Goal: Information Seeking & Learning: Check status

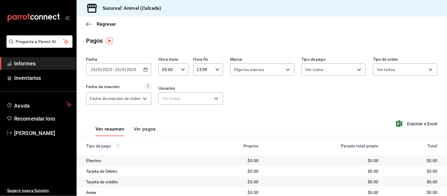
click at [149, 72] on div "[DATE] [DATE] - [DATE] [DATE]" at bounding box center [118, 69] width 65 height 12
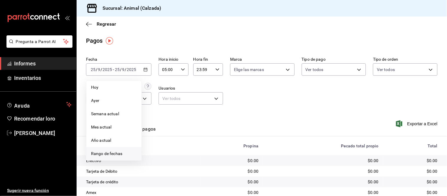
click at [116, 155] on font "Rango de fechas" at bounding box center [106, 153] width 31 height 5
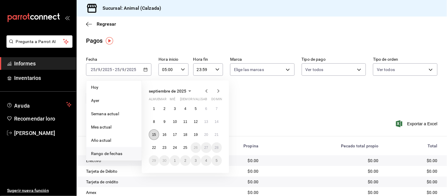
click at [153, 136] on font "15" at bounding box center [154, 135] width 4 height 4
click at [161, 135] on button "16" at bounding box center [164, 134] width 10 height 11
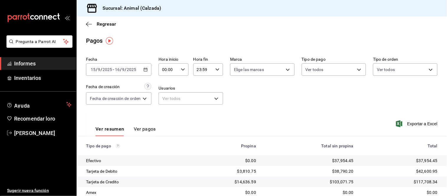
click at [184, 71] on icon "button" at bounding box center [183, 70] width 4 height 4
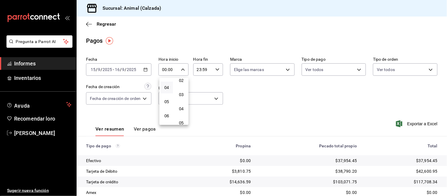
scroll to position [65, 0]
click at [168, 89] on font "05" at bounding box center [167, 90] width 5 height 5
type input "05:00"
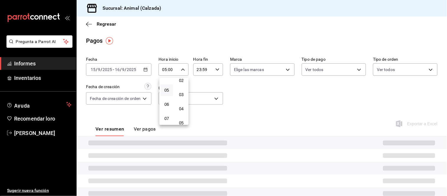
click at [267, 110] on div at bounding box center [223, 98] width 447 height 196
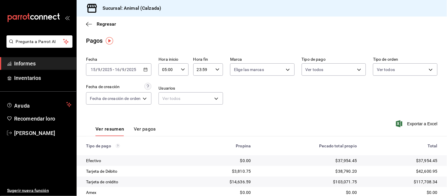
click at [145, 133] on button "Ver pagos" at bounding box center [145, 131] width 22 height 10
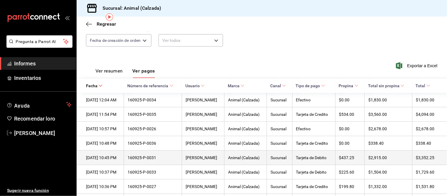
scroll to position [65, 0]
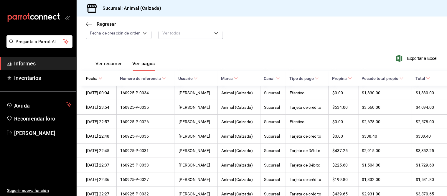
click at [310, 79] on font "Tipo de pago" at bounding box center [302, 78] width 24 height 5
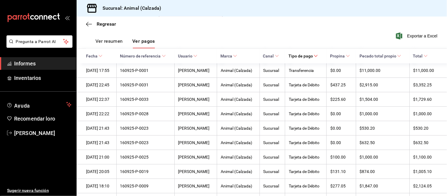
scroll to position [33, 0]
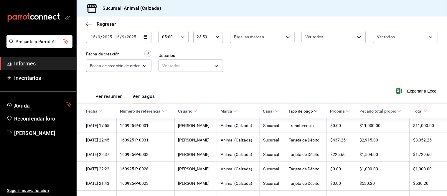
click at [396, 110] on font "Pecado total propio" at bounding box center [378, 111] width 37 height 5
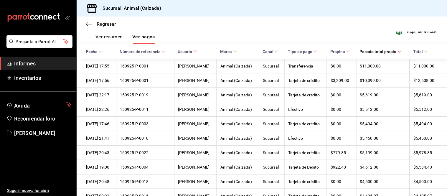
scroll to position [73, 0]
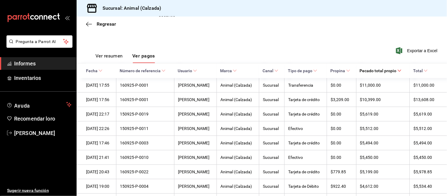
click at [345, 73] on font "Propina" at bounding box center [338, 71] width 15 height 5
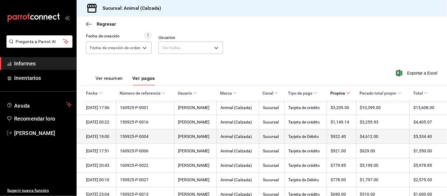
scroll to position [65, 0]
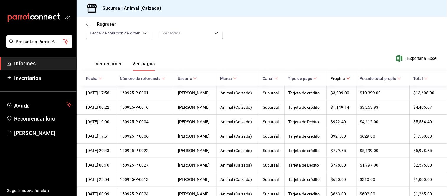
click at [102, 81] on icon at bounding box center [101, 78] width 4 height 4
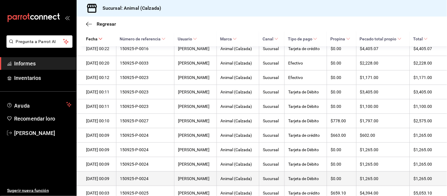
scroll to position [682, 0]
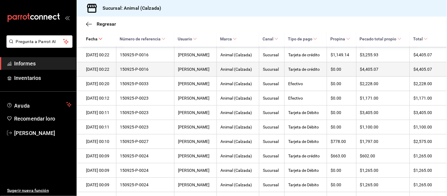
click at [116, 77] on th "[DATE] 00:22" at bounding box center [97, 69] width 40 height 14
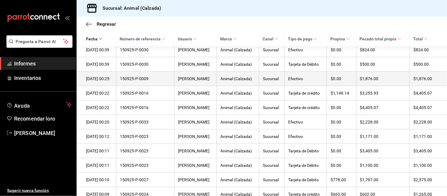
scroll to position [616, 0]
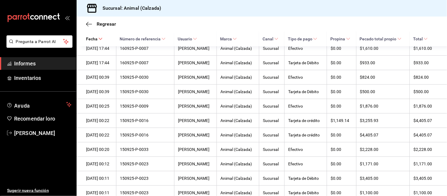
drag, startPoint x: 50, startPoint y: 65, endPoint x: 55, endPoint y: 62, distance: 5.8
click at [50, 65] on span "Informes" at bounding box center [43, 64] width 58 height 8
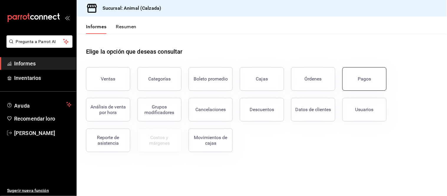
click at [375, 71] on button "Pagos" at bounding box center [365, 79] width 44 height 24
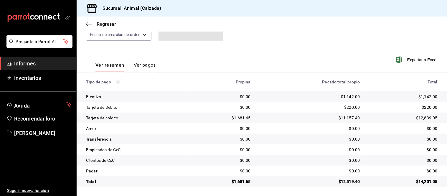
scroll to position [64, 0]
click at [144, 66] on font "Ver pagos" at bounding box center [145, 65] width 22 height 6
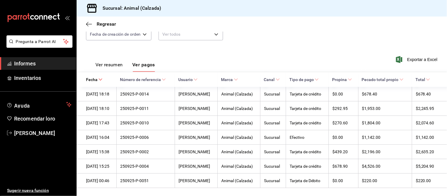
click at [118, 69] on button "Ver resumen" at bounding box center [109, 67] width 27 height 10
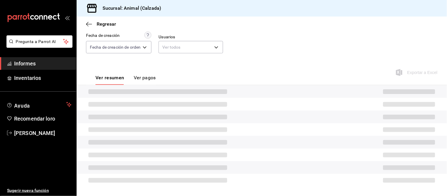
scroll to position [64, 0]
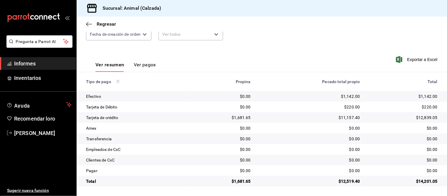
click at [33, 61] on font "Informes" at bounding box center [25, 63] width 22 height 6
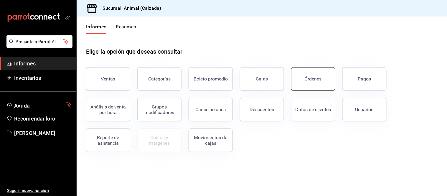
click at [308, 86] on button "Órdenes" at bounding box center [313, 79] width 44 height 24
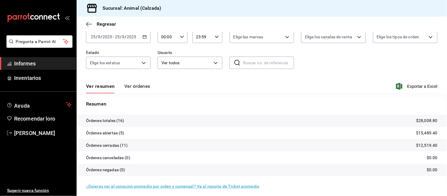
scroll to position [36, 0]
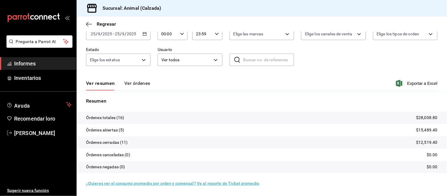
click at [52, 66] on span "Informes" at bounding box center [43, 64] width 58 height 8
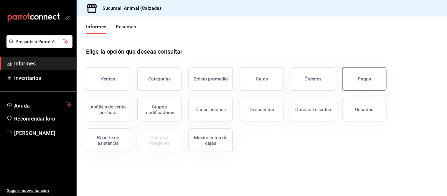
click at [350, 86] on button "Pagos" at bounding box center [365, 79] width 44 height 24
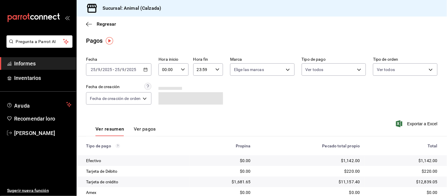
click at [140, 128] on font "Ver pagos" at bounding box center [145, 129] width 22 height 6
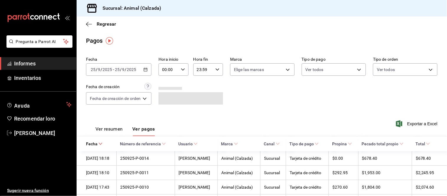
click at [142, 70] on div "[DATE] [DATE] - [DATE] [DATE]" at bounding box center [118, 69] width 65 height 12
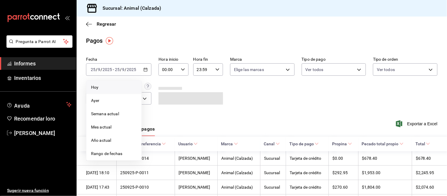
click at [122, 89] on span "Hoy" at bounding box center [114, 87] width 46 height 6
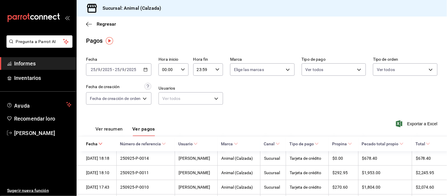
click at [180, 67] on div "00:00 Hora inicio" at bounding box center [174, 69] width 30 height 12
click at [166, 90] on font "05" at bounding box center [167, 90] width 5 height 5
click at [112, 131] on div at bounding box center [223, 98] width 447 height 196
click at [114, 128] on font "Ver resumen" at bounding box center [109, 129] width 27 height 6
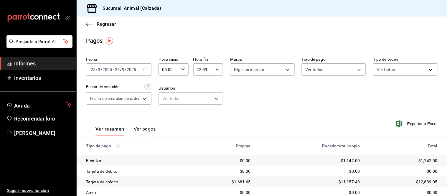
click at [147, 71] on icon "button" at bounding box center [146, 70] width 4 height 4
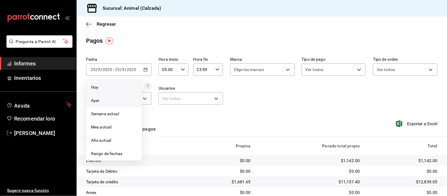
click at [108, 99] on span "Ayer" at bounding box center [114, 101] width 46 height 6
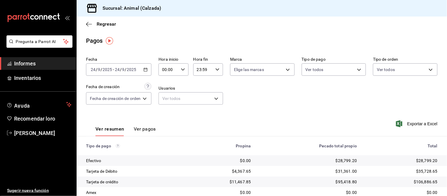
click at [178, 68] on input "00:00" at bounding box center [169, 70] width 20 height 12
click at [166, 88] on font "05" at bounding box center [167, 90] width 5 height 5
type input "05:00"
click at [292, 152] on div at bounding box center [223, 98] width 447 height 196
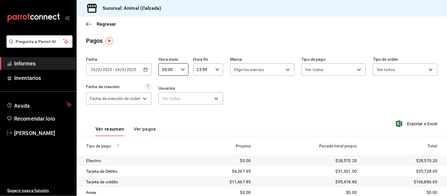
click at [214, 73] on div "23:59 Hora fin" at bounding box center [208, 69] width 30 height 12
click at [201, 93] on font "05" at bounding box center [200, 95] width 5 height 5
type input "05:59"
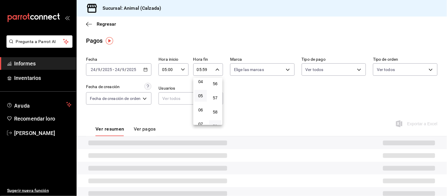
click at [246, 101] on div at bounding box center [223, 98] width 447 height 196
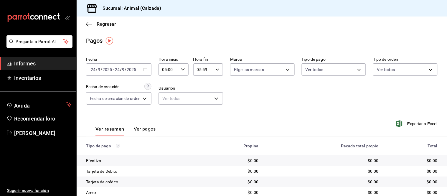
click at [147, 72] on div "[DATE] [DATE] - [DATE] [DATE]" at bounding box center [118, 69] width 65 height 12
click at [147, 71] on \(Stroke\) "button" at bounding box center [146, 69] width 4 height 3
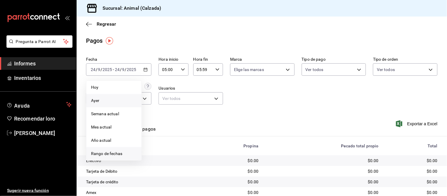
click at [116, 154] on font "Rango de fechas" at bounding box center [106, 153] width 31 height 5
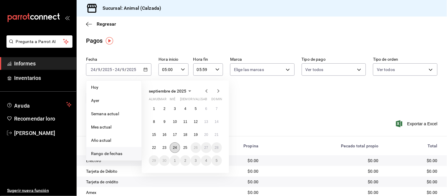
click at [175, 147] on font "24" at bounding box center [175, 148] width 4 height 4
click at [181, 147] on button "25" at bounding box center [185, 147] width 10 height 11
type input "00:00"
type input "23:59"
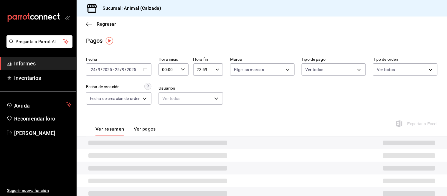
click at [179, 72] on div "00:00 Hora inicio" at bounding box center [174, 69] width 30 height 12
click at [167, 92] on button "05" at bounding box center [167, 90] width 12 height 12
type input "05:00"
click at [214, 72] on div at bounding box center [223, 98] width 447 height 196
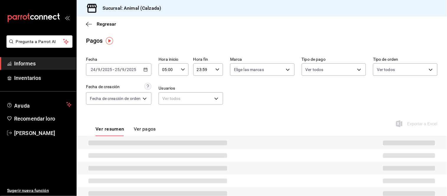
click at [214, 71] on div "23:59 Hora fin" at bounding box center [208, 69] width 30 height 12
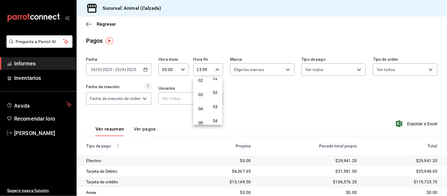
scroll to position [65, 0]
click at [201, 90] on font "05" at bounding box center [200, 90] width 5 height 5
type input "05:59"
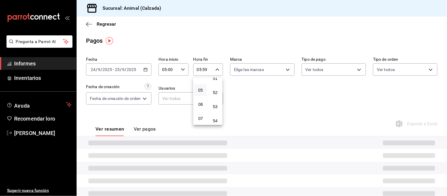
click at [255, 98] on div at bounding box center [223, 98] width 447 height 196
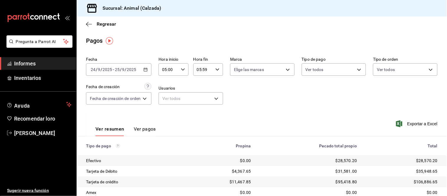
click at [145, 69] on \(Stroke\) "button" at bounding box center [146, 69] width 4 height 3
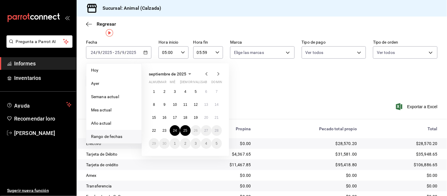
scroll to position [33, 0]
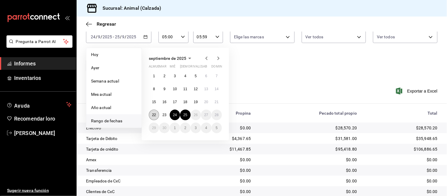
click at [155, 116] on font "22" at bounding box center [154, 115] width 4 height 4
click at [161, 114] on button "23" at bounding box center [164, 115] width 10 height 11
type input "00:00"
type input "23:59"
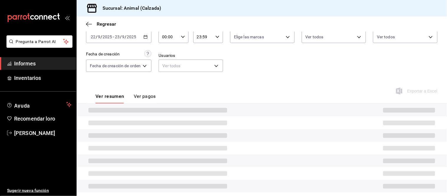
click at [179, 33] on div "00:00 Hora inicio" at bounding box center [174, 37] width 30 height 12
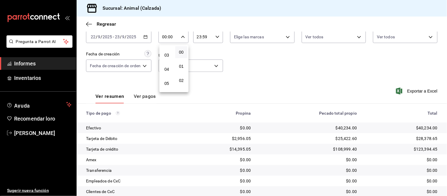
scroll to position [65, 0]
click at [168, 60] on button "05" at bounding box center [167, 58] width 12 height 12
type input "05:00"
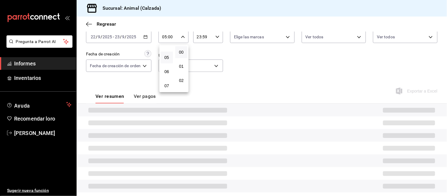
click at [209, 36] on div at bounding box center [223, 98] width 447 height 196
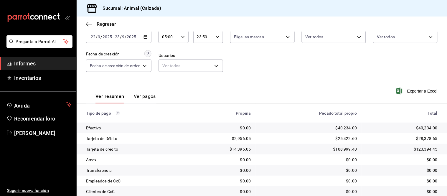
click at [214, 38] on div "23:59 Hora fin" at bounding box center [208, 37] width 30 height 12
click at [201, 62] on font "05" at bounding box center [200, 63] width 5 height 5
type input "05:59"
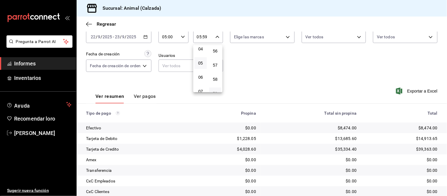
click at [250, 64] on div at bounding box center [223, 98] width 447 height 196
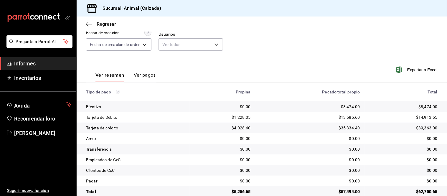
scroll to position [64, 0]
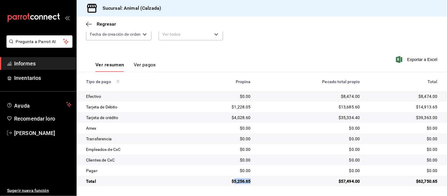
drag, startPoint x: 234, startPoint y: 180, endPoint x: 252, endPoint y: 181, distance: 18.3
click at [252, 181] on td "$5,256.65" at bounding box center [223, 181] width 66 height 11
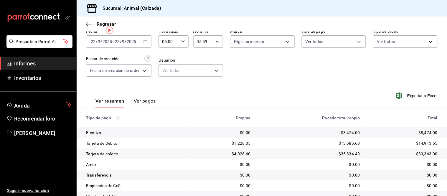
scroll to position [0, 0]
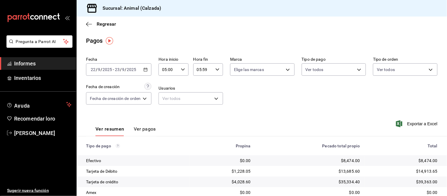
click at [144, 71] on icon "button" at bounding box center [146, 70] width 4 height 4
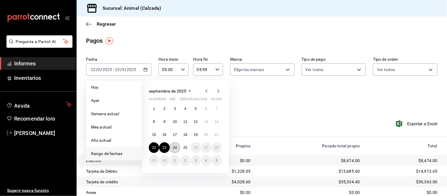
click at [178, 147] on button "24" at bounding box center [175, 147] width 10 height 11
click at [189, 146] on button "25" at bounding box center [185, 147] width 10 height 11
type input "00:00"
type input "23:59"
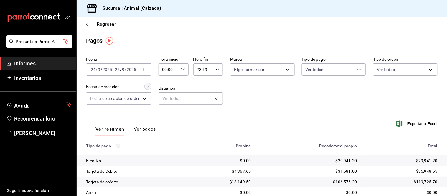
click at [181, 70] on icon "button" at bounding box center [183, 70] width 4 height 4
click at [166, 89] on font "05" at bounding box center [167, 90] width 5 height 5
type input "05:00"
click at [218, 70] on div at bounding box center [223, 98] width 447 height 196
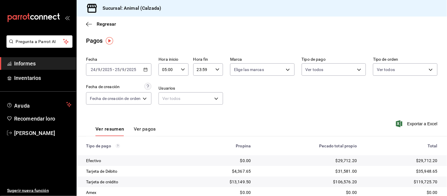
click at [216, 69] on icon "button" at bounding box center [218, 70] width 4 height 4
click at [204, 91] on button "05" at bounding box center [201, 96] width 12 height 12
type input "05:59"
click at [236, 96] on div at bounding box center [223, 98] width 447 height 196
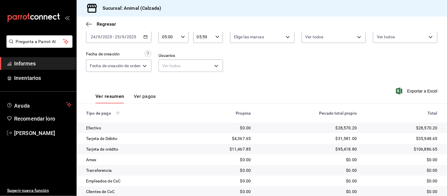
scroll to position [64, 0]
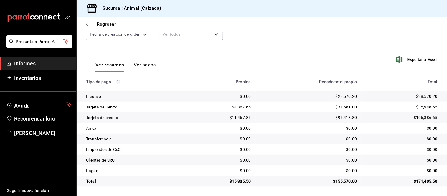
click at [237, 176] on td "$15,835.50" at bounding box center [220, 181] width 69 height 11
click at [238, 180] on font "$15,835.50" at bounding box center [241, 181] width 22 height 5
click at [91, 21] on span "Regresar" at bounding box center [101, 24] width 30 height 6
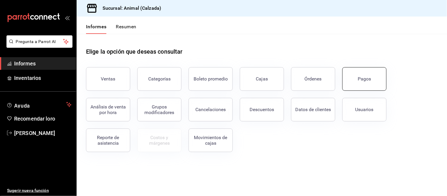
click at [369, 80] on font "Pagos" at bounding box center [364, 79] width 13 height 6
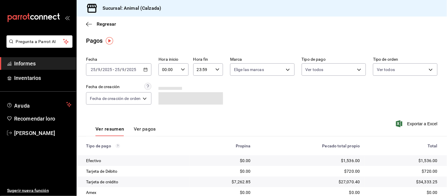
click at [147, 68] on icon "button" at bounding box center [146, 70] width 4 height 4
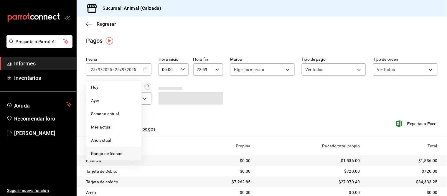
click at [110, 157] on span "Rango de fechas" at bounding box center [114, 154] width 46 height 6
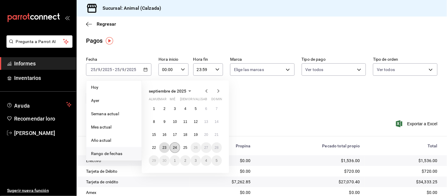
drag, startPoint x: 165, startPoint y: 149, endPoint x: 174, endPoint y: 150, distance: 9.6
click at [164, 149] on font "23" at bounding box center [165, 148] width 4 height 4
click at [177, 150] on button "24" at bounding box center [175, 147] width 10 height 11
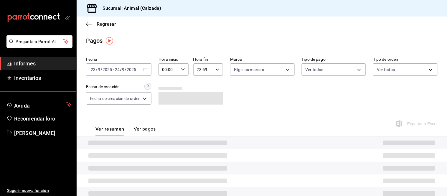
click at [178, 69] on input "00:00" at bounding box center [169, 70] width 20 height 12
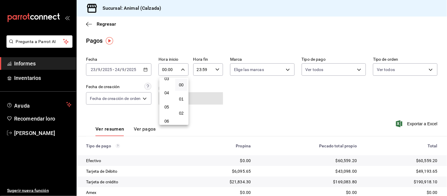
scroll to position [65, 0]
click at [167, 89] on font "05" at bounding box center [167, 90] width 5 height 5
type input "05:00"
click at [212, 68] on div at bounding box center [223, 98] width 447 height 196
click at [217, 69] on icon "button" at bounding box center [218, 70] width 4 height 4
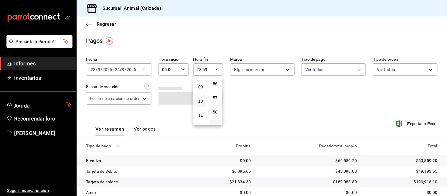
scroll to position [60, 0]
click at [204, 95] on button "05" at bounding box center [201, 96] width 12 height 12
click at [217, 86] on font "00" at bounding box center [215, 85] width 5 height 5
type input "05:00"
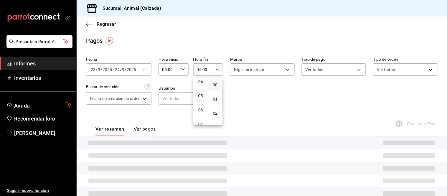
click at [260, 91] on div at bounding box center [223, 98] width 447 height 196
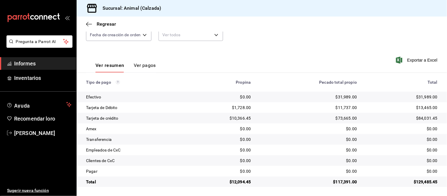
scroll to position [64, 0]
click at [158, 82] on div "Tipo de pago" at bounding box center [134, 81] width 96 height 5
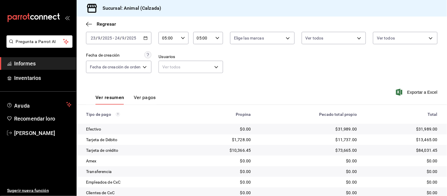
click at [146, 41] on div "[DATE] [DATE] - [DATE] [DATE]" at bounding box center [118, 38] width 65 height 12
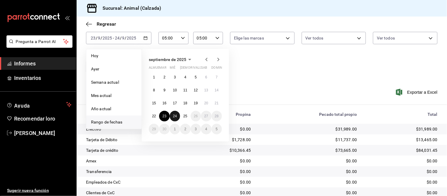
click at [175, 118] on button "24" at bounding box center [175, 116] width 10 height 11
click at [186, 115] on font "25" at bounding box center [185, 116] width 4 height 4
type input "00:00"
type input "23:59"
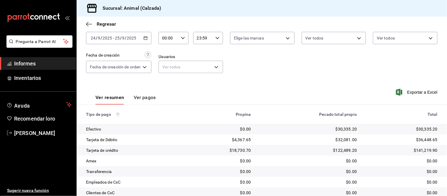
click at [183, 39] on icon "button" at bounding box center [183, 38] width 4 height 4
click at [167, 58] on font "05" at bounding box center [167, 58] width 5 height 5
type input "05:00"
click at [208, 36] on div at bounding box center [223, 98] width 447 height 196
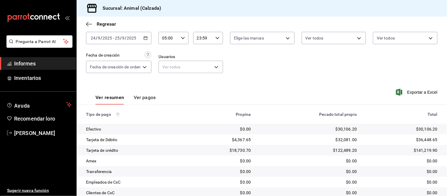
click at [213, 38] on div "23:59 Hora fin" at bounding box center [208, 38] width 30 height 12
click at [198, 59] on button "05" at bounding box center [201, 64] width 12 height 12
click at [219, 54] on button "00" at bounding box center [215, 53] width 12 height 12
type input "05:00"
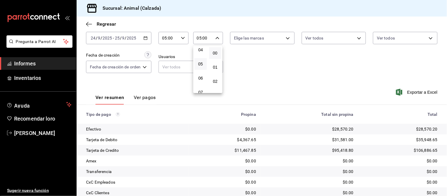
click at [244, 32] on div at bounding box center [223, 98] width 447 height 196
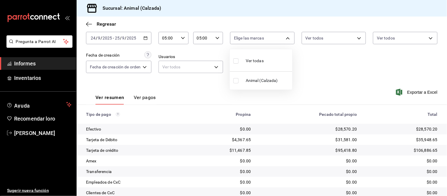
click at [248, 37] on body "Pregunta a Parrot AI Informes Inventarios Ayuda Recomendar loro [PERSON_NAME] S…" at bounding box center [223, 98] width 447 height 196
click at [245, 60] on div "Ver todas" at bounding box center [249, 60] width 30 height 13
type input "e26472f3-9262-489d-bcba-4c6b034529c7"
checkbox input "true"
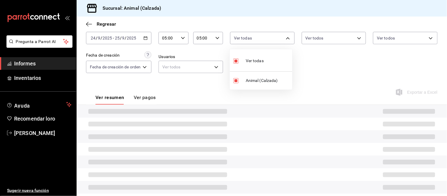
click at [327, 29] on div at bounding box center [223, 98] width 447 height 196
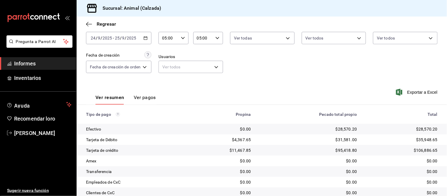
click at [326, 35] on body "Pregunta a Parrot AI Informes Inventarios Ayuda Recomendar loro [PERSON_NAME] S…" at bounding box center [223, 98] width 447 height 196
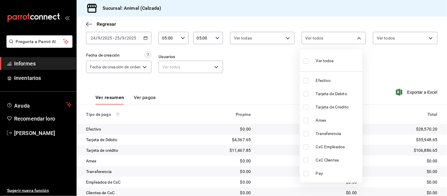
click at [325, 57] on div "Ver todos" at bounding box center [319, 60] width 30 height 13
type input "71d89c34-e359-4fcf-89cc-30b2b1e20b29,4005b239-9ab5-4f91-ae38-82730a713f54,af609…"
checkbox input "true"
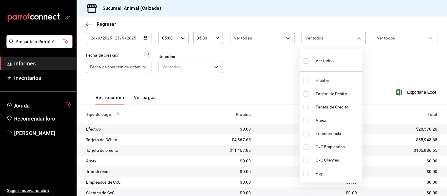
checkbox input "true"
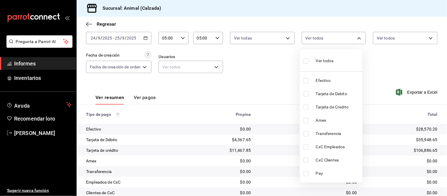
checkbox input "true"
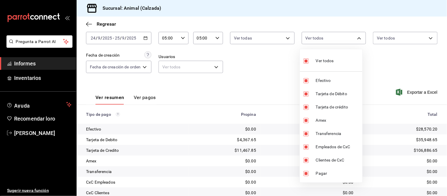
click at [385, 32] on div at bounding box center [223, 98] width 447 height 196
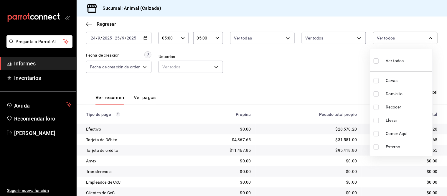
click at [382, 41] on body "Pregunta a Parrot AI Informes Inventarios Ayuda Recomendar loro [PERSON_NAME] S…" at bounding box center [223, 98] width 447 height 196
click at [379, 68] on li "Ver todos" at bounding box center [401, 60] width 63 height 17
type input "588630d3-b511-4bba-a729-32472510037f,54b7ae00-ca47-4ec1-b7ff-55842c0a2b62,92293…"
checkbox input "true"
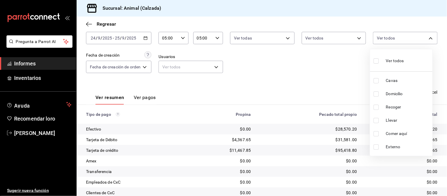
checkbox input "true"
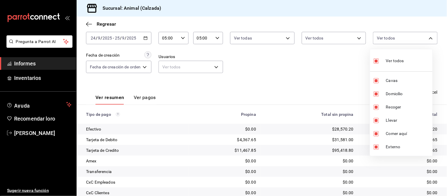
click at [324, 67] on div at bounding box center [223, 98] width 447 height 196
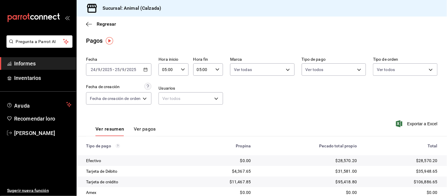
click at [145, 74] on div "[DATE] [DATE] - [DATE] [DATE]" at bounding box center [118, 69] width 65 height 12
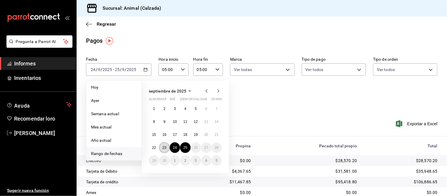
click at [169, 150] on button "23" at bounding box center [164, 147] width 10 height 11
click at [173, 149] on button "24" at bounding box center [175, 147] width 10 height 11
type input "00:00"
type input "23:59"
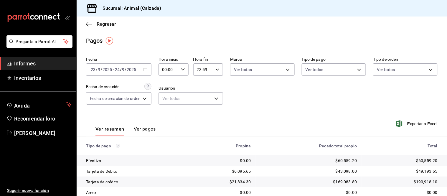
click at [181, 69] on icon "button" at bounding box center [183, 70] width 4 height 4
click at [166, 88] on font "05" at bounding box center [167, 90] width 5 height 5
type input "05:00"
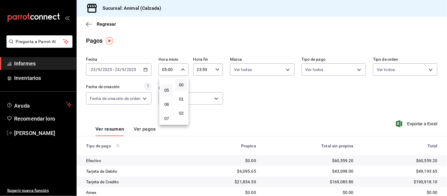
click at [207, 68] on div at bounding box center [223, 98] width 447 height 196
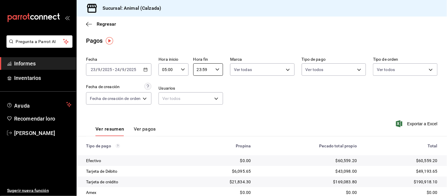
click at [207, 68] on input "23:59" at bounding box center [203, 70] width 20 height 12
click at [201, 92] on button "05" at bounding box center [201, 90] width 12 height 12
click at [217, 83] on font "00" at bounding box center [215, 85] width 5 height 5
type input "05:00"
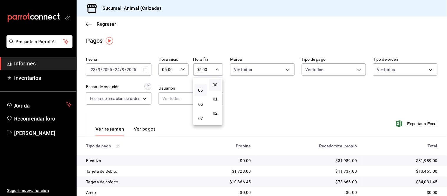
click at [247, 71] on div at bounding box center [223, 98] width 447 height 196
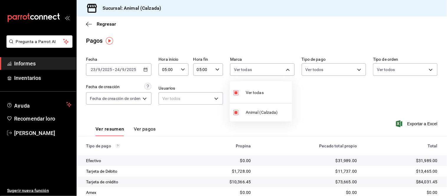
click at [247, 71] on body "Pregunta a Parrot AI Informes Inventarios Ayuda Recomendar loro [PERSON_NAME] S…" at bounding box center [223, 98] width 447 height 196
click at [238, 89] on label at bounding box center [238, 92] width 8 height 9
click at [238, 90] on input "checkbox" at bounding box center [236, 92] width 5 height 5
checkbox input "true"
type input "e26472f3-9262-489d-bcba-4c6b034529c7"
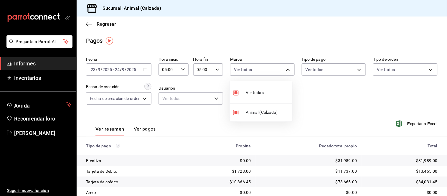
checkbox input "true"
click at [209, 88] on div at bounding box center [223, 98] width 447 height 196
click at [148, 68] on icon "button" at bounding box center [146, 70] width 4 height 4
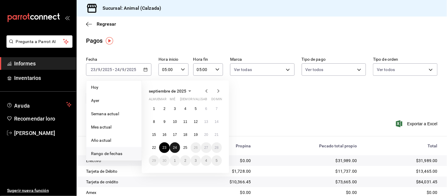
click at [178, 149] on button "24" at bounding box center [175, 147] width 10 height 11
click at [185, 149] on font "25" at bounding box center [185, 148] width 4 height 4
type input "00:00"
type input "23:59"
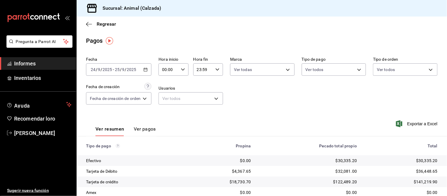
click at [182, 69] on icon "button" at bounding box center [183, 70] width 4 height 4
click at [165, 90] on font "05" at bounding box center [167, 90] width 5 height 5
type input "05:00"
click at [211, 71] on div at bounding box center [223, 98] width 447 height 196
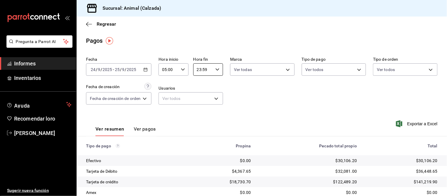
click at [212, 70] on input "23:59" at bounding box center [203, 70] width 20 height 12
click at [203, 96] on font "05" at bounding box center [200, 95] width 5 height 5
click at [215, 86] on font "00" at bounding box center [215, 85] width 5 height 5
type input "05:00"
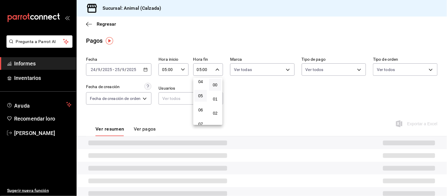
click at [305, 96] on div at bounding box center [223, 98] width 447 height 196
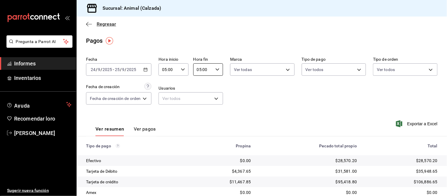
click at [91, 26] on icon "button" at bounding box center [89, 24] width 6 height 5
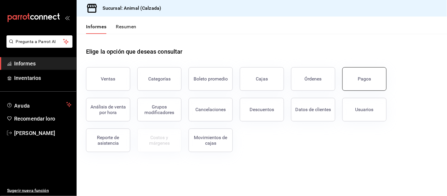
click at [355, 85] on button "Pagos" at bounding box center [365, 79] width 44 height 24
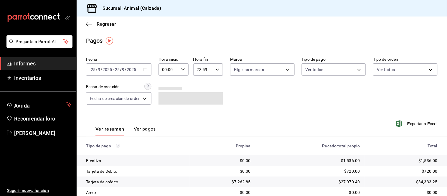
click at [145, 69] on icon "button" at bounding box center [146, 70] width 4 height 4
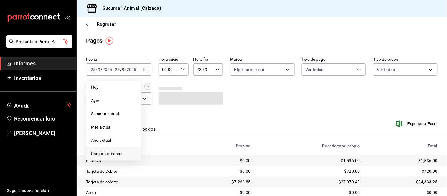
click at [108, 151] on span "Rango de fechas" at bounding box center [114, 154] width 46 height 6
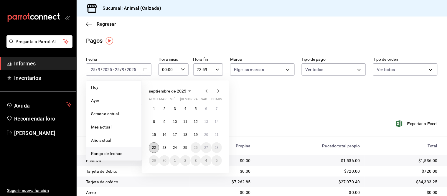
click at [154, 148] on font "22" at bounding box center [154, 148] width 4 height 4
click at [163, 150] on button "23" at bounding box center [164, 147] width 10 height 11
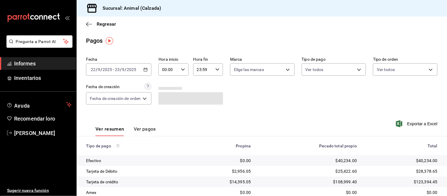
click at [182, 68] on icon "button" at bounding box center [183, 70] width 4 height 4
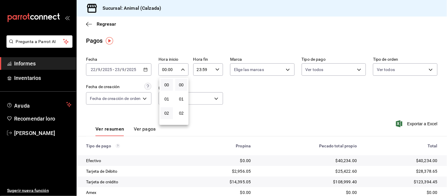
scroll to position [33, 0]
click at [167, 92] on font "03" at bounding box center [167, 94] width 5 height 5
type input "03:00"
click at [205, 69] on div at bounding box center [223, 98] width 447 height 196
click at [216, 69] on icon "button" at bounding box center [218, 70] width 4 height 4
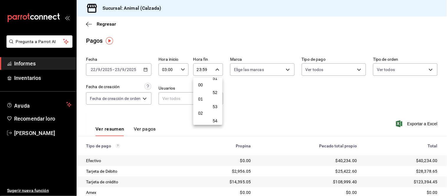
scroll to position [33, 0]
click at [202, 95] on font "03" at bounding box center [200, 94] width 5 height 5
click at [216, 86] on font "00" at bounding box center [215, 85] width 5 height 5
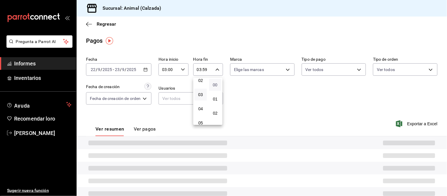
type input "03:00"
click at [269, 83] on div at bounding box center [223, 98] width 447 height 196
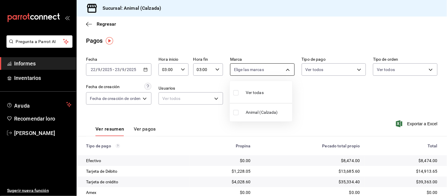
click at [269, 69] on body "Pregunta a Parrot AI Informes Inventarios Ayuda Recomendar loro [PERSON_NAME] S…" at bounding box center [223, 98] width 447 height 196
click at [175, 70] on div at bounding box center [223, 98] width 447 height 196
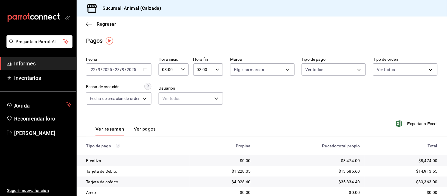
click at [186, 68] on div "03:00 Hora inicio" at bounding box center [174, 69] width 30 height 12
click at [168, 81] on font "05" at bounding box center [167, 81] width 5 height 5
type input "05:00"
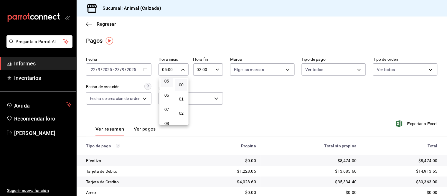
click at [211, 66] on div at bounding box center [223, 98] width 447 height 196
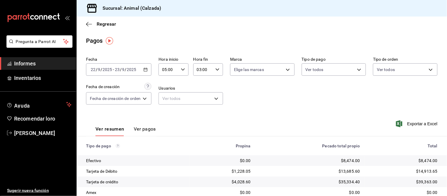
click at [219, 69] on icon "button" at bounding box center [218, 70] width 4 height 4
click at [204, 88] on button "05" at bounding box center [201, 90] width 12 height 12
type input "05:00"
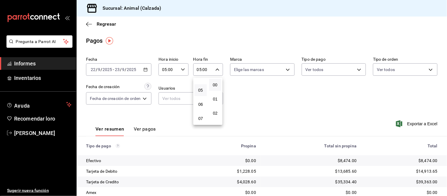
click at [248, 85] on div at bounding box center [223, 98] width 447 height 196
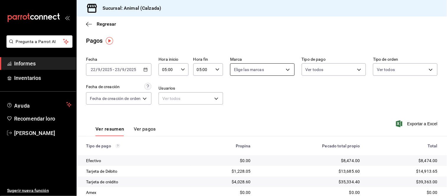
click at [266, 69] on body "Pregunta a Parrot AI Informes Inventarios Ayuda Recomendar loro [PERSON_NAME] S…" at bounding box center [223, 98] width 447 height 196
type input "e26472f3-9262-489d-bcba-4c6b034529c7"
checkbox input "true"
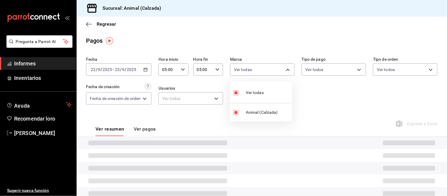
click at [314, 70] on div at bounding box center [223, 98] width 447 height 196
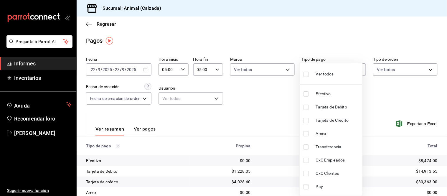
click at [320, 69] on body "Pregunta a Parrot AI Informes Inventarios Ayuda Recomendar loro [PERSON_NAME] S…" at bounding box center [223, 98] width 447 height 196
click at [316, 72] on font "Ver todos" at bounding box center [325, 74] width 18 height 5
type input "71d89c34-e359-4fcf-89cc-30b2b1e20b29,4005b239-9ab5-4f91-ae38-82730a713f54,af609…"
checkbox input "true"
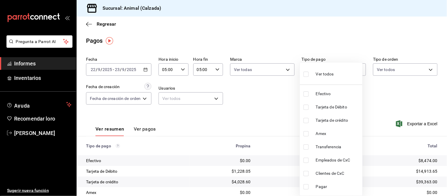
checkbox input "true"
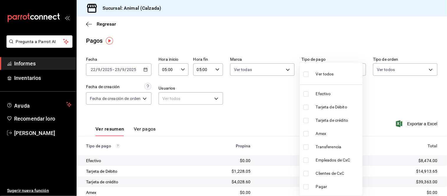
checkbox input "true"
click at [400, 68] on div at bounding box center [223, 98] width 447 height 196
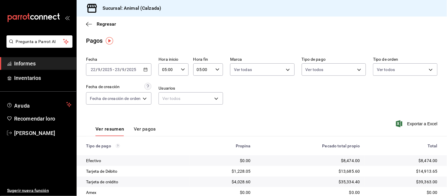
click at [400, 68] on div "Ver todos Efectivo Tarjeta de Débito Tarjeta de crédito Amex Transferencia Empl…" at bounding box center [223, 98] width 447 height 196
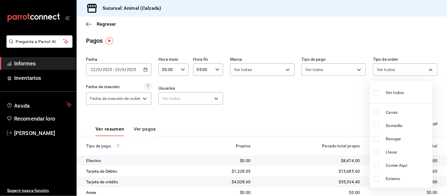
click at [400, 68] on body "Pregunta a Parrot AI Informes Inventarios Ayuda Recomendar loro [PERSON_NAME] S…" at bounding box center [223, 98] width 447 height 196
click at [393, 90] on span "Ver todos" at bounding box center [395, 93] width 18 height 6
type input "588630d3-b511-4bba-a729-32472510037f,54b7ae00-ca47-4ec1-b7ff-55842c0a2b62,92293…"
checkbox input "true"
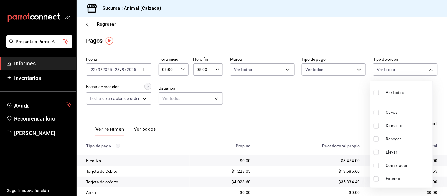
checkbox input "true"
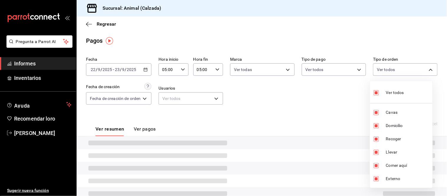
click at [324, 101] on div at bounding box center [223, 98] width 447 height 196
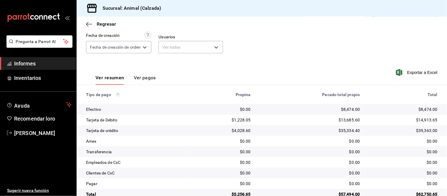
scroll to position [64, 0]
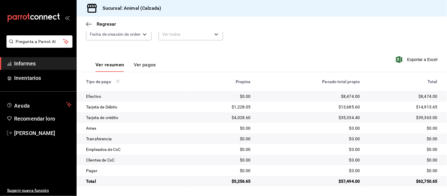
click at [370, 81] on div "Total" at bounding box center [404, 81] width 68 height 5
click at [411, 119] on div "$39,363.00" at bounding box center [404, 118] width 68 height 6
click at [339, 180] on font "$57,494.00" at bounding box center [350, 181] width 22 height 5
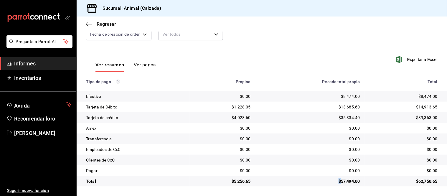
click at [334, 182] on div "$57,494.00" at bounding box center [310, 181] width 100 height 6
drag, startPoint x: 338, startPoint y: 181, endPoint x: 360, endPoint y: 182, distance: 22.4
click at [360, 182] on td "$57,494.00" at bounding box center [310, 181] width 109 height 11
